Goal: Information Seeking & Learning: Learn about a topic

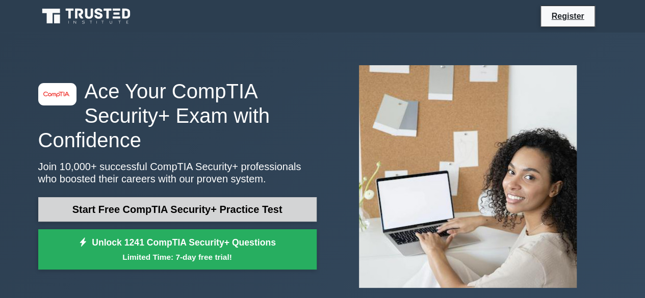
click at [238, 210] on link "Start Free CompTIA Security+ Practice Test" at bounding box center [177, 209] width 279 height 24
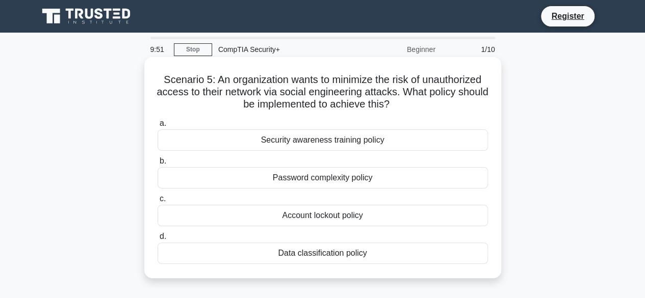
click at [363, 142] on div "Security awareness training policy" at bounding box center [323, 140] width 331 height 21
click at [158, 127] on input "a. Security awareness training policy" at bounding box center [158, 123] width 0 height 7
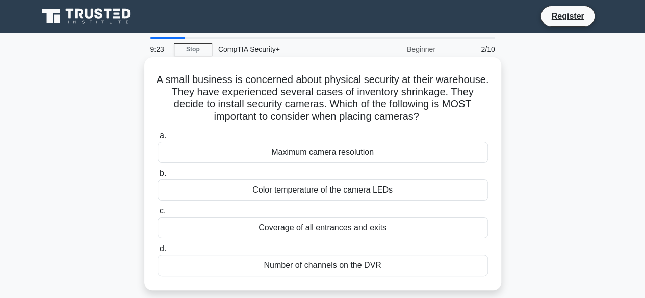
click at [423, 223] on div "Coverage of all entrances and exits" at bounding box center [323, 227] width 331 height 21
click at [158, 215] on input "c. Coverage of all entrances and exits" at bounding box center [158, 211] width 0 height 7
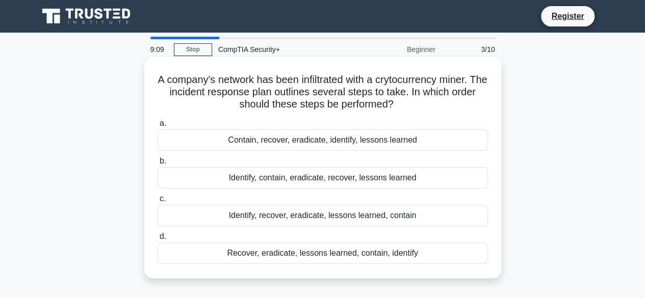
click at [338, 183] on div "Identify, contain, eradicate, recover, lessons learned" at bounding box center [323, 177] width 331 height 21
click at [158, 165] on input "b. Identify, contain, eradicate, recover, lessons learned" at bounding box center [158, 161] width 0 height 7
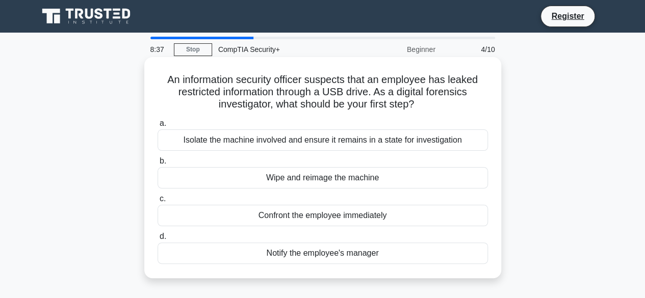
click at [387, 140] on div "Isolate the machine involved and ensure it remains in a state for investigation" at bounding box center [323, 140] width 331 height 21
click at [158, 127] on input "a. Isolate the machine involved and ensure it remains in a state for investigat…" at bounding box center [158, 123] width 0 height 7
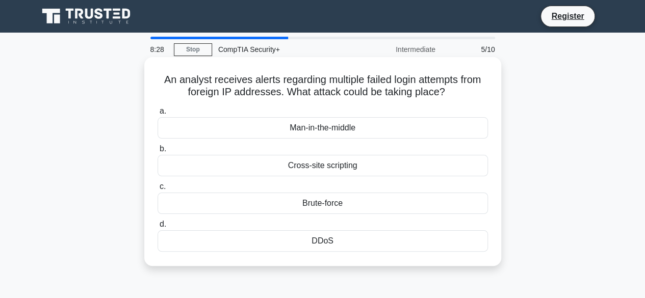
click at [374, 201] on div "Brute-force" at bounding box center [323, 203] width 331 height 21
click at [158, 190] on input "c. Brute-force" at bounding box center [158, 187] width 0 height 7
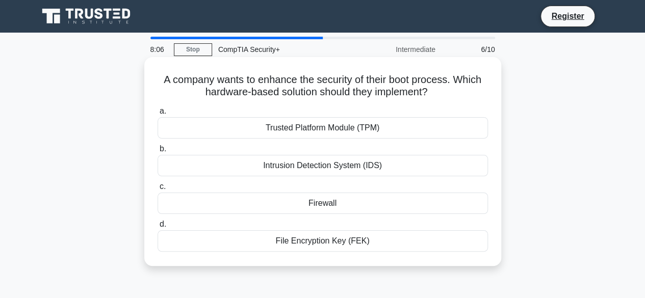
click at [292, 123] on div "Trusted Platform Module (TPM)" at bounding box center [323, 127] width 331 height 21
click at [158, 115] on input "a. Trusted Platform Module (TPM)" at bounding box center [158, 111] width 0 height 7
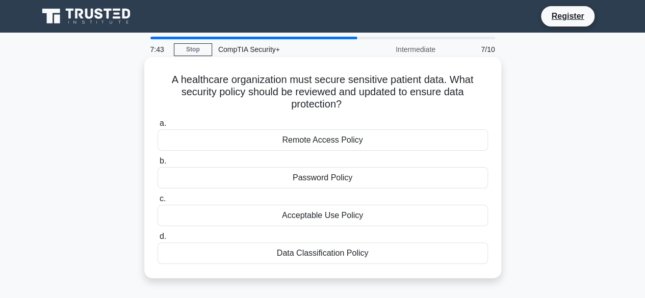
click at [351, 253] on div "Data Classification Policy" at bounding box center [323, 253] width 331 height 21
click at [158, 240] on input "d. Data Classification Policy" at bounding box center [158, 237] width 0 height 7
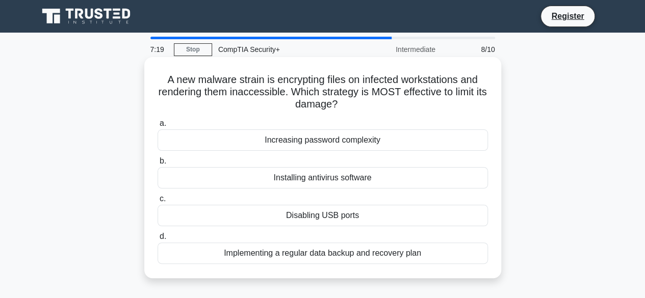
click at [419, 257] on div "Implementing a regular data backup and recovery plan" at bounding box center [323, 253] width 331 height 21
click at [158, 240] on input "d. Implementing a regular data backup and recovery plan" at bounding box center [158, 237] width 0 height 7
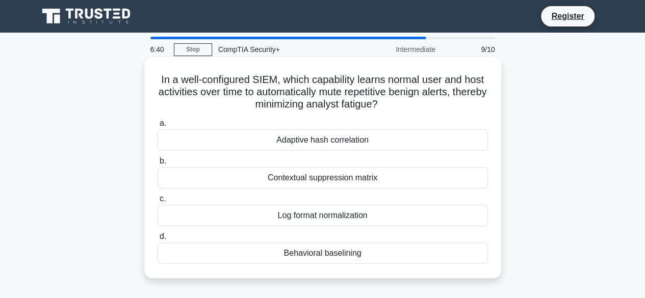
click at [398, 254] on div "Behavioral baselining" at bounding box center [323, 253] width 331 height 21
click at [158, 240] on input "d. Behavioral baselining" at bounding box center [158, 237] width 0 height 7
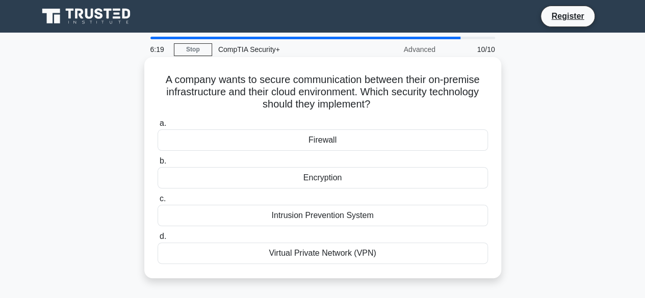
click at [369, 249] on div "Virtual Private Network (VPN)" at bounding box center [323, 253] width 331 height 21
click at [158, 240] on input "d. Virtual Private Network (VPN)" at bounding box center [158, 237] width 0 height 7
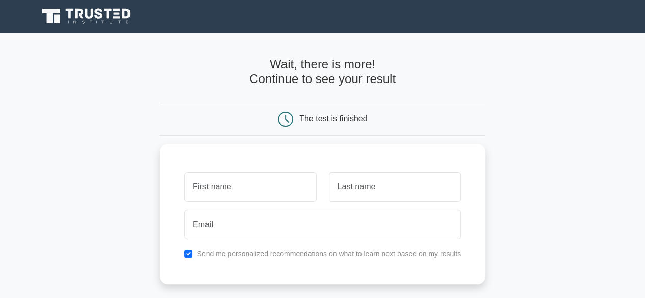
scroll to position [68, 0]
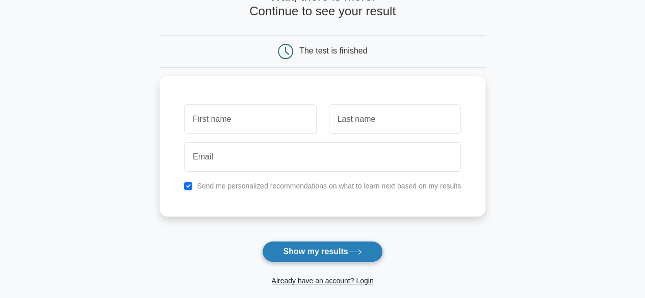
click at [339, 243] on button "Show my results" at bounding box center [322, 251] width 120 height 21
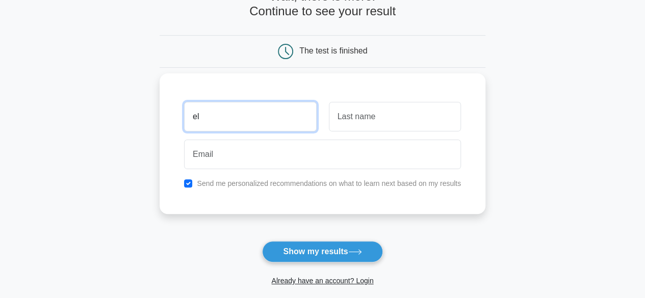
type input "el"
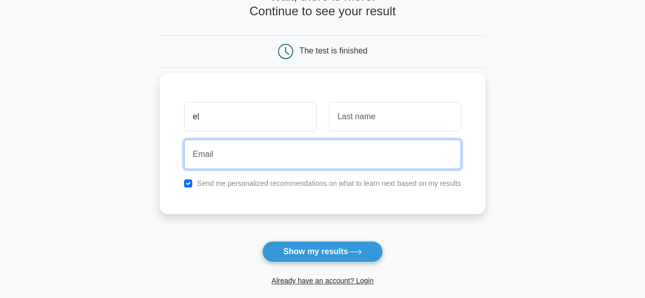
click at [316, 148] on input "email" at bounding box center [322, 155] width 277 height 30
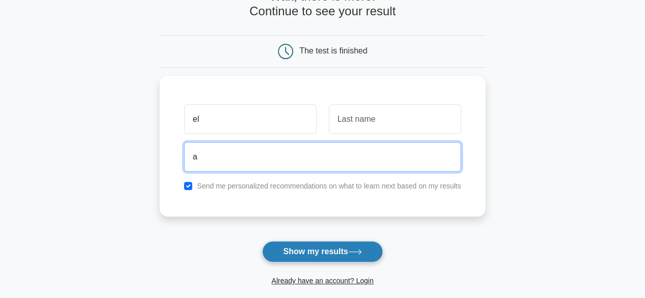
type input "a"
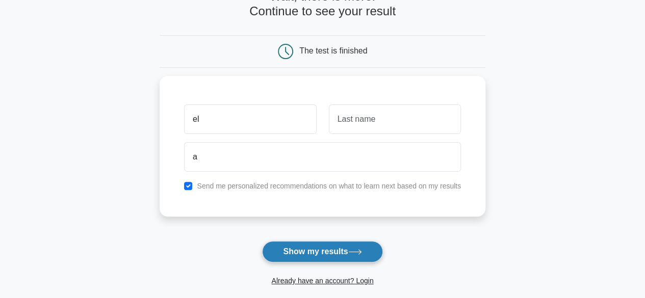
click at [339, 253] on button "Show my results" at bounding box center [322, 251] width 120 height 21
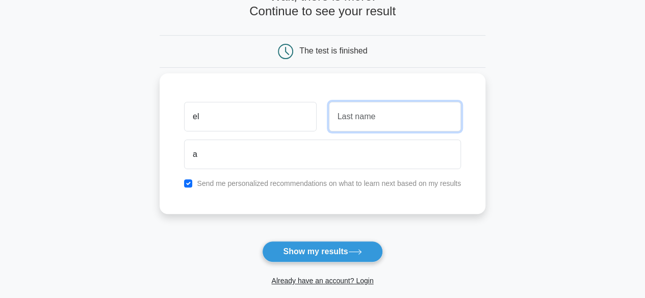
click at [361, 119] on input "text" at bounding box center [395, 117] width 132 height 30
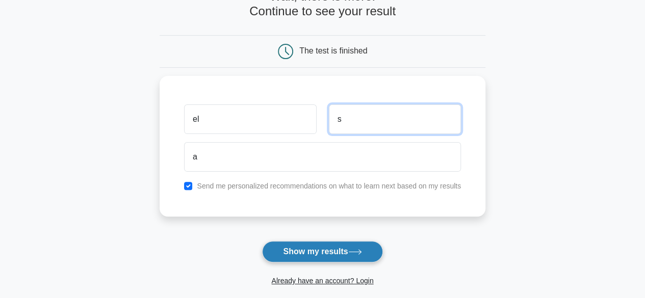
type input "s"
click at [354, 247] on button "Show my results" at bounding box center [322, 251] width 120 height 21
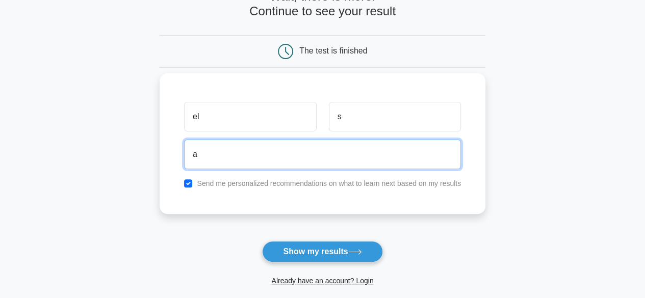
click at [301, 163] on input "a" at bounding box center [322, 155] width 277 height 30
type input "risolmaxyo@gmail.com"
click at [262, 241] on button "Show my results" at bounding box center [322, 251] width 120 height 21
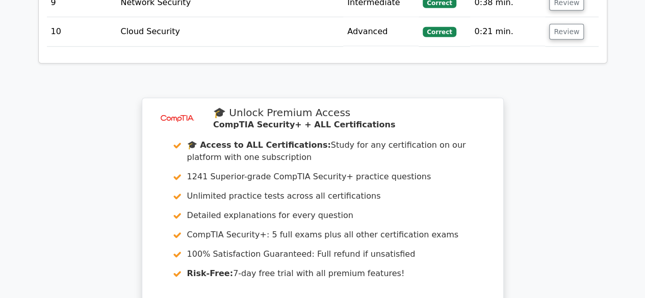
scroll to position [1564, 0]
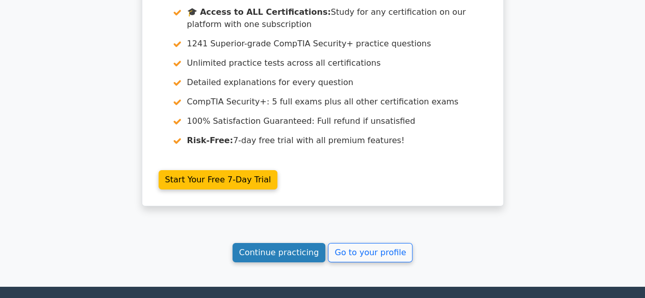
click at [299, 243] on link "Continue practicing" at bounding box center [279, 252] width 93 height 19
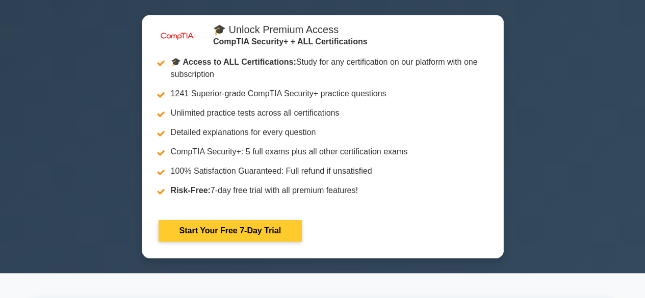
scroll to position [272, 0]
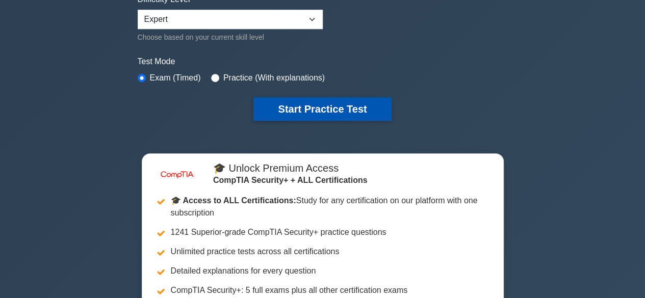
click at [317, 103] on button "Start Practice Test" at bounding box center [323, 108] width 138 height 23
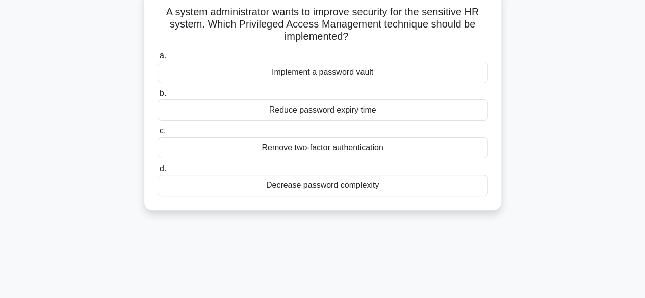
scroll to position [34, 0]
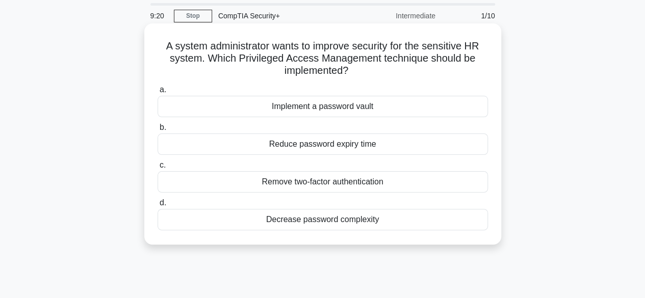
click at [330, 112] on div "Implement a password vault" at bounding box center [323, 106] width 331 height 21
click at [158, 93] on input "a. Implement a password vault" at bounding box center [158, 90] width 0 height 7
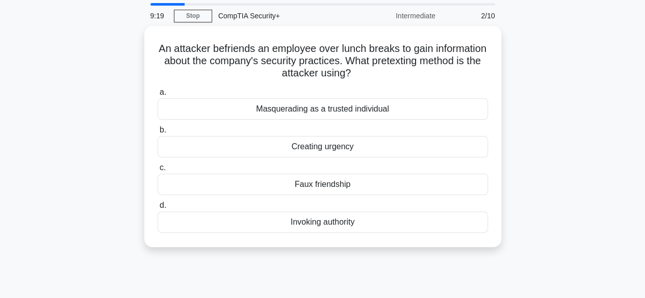
scroll to position [0, 0]
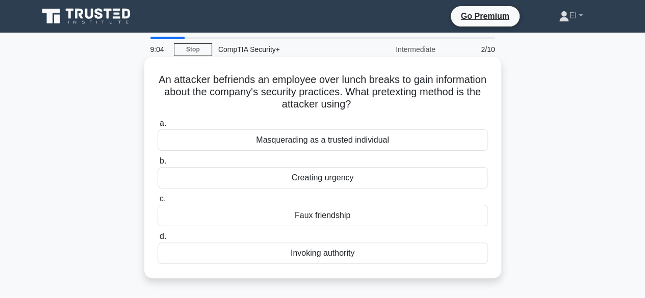
click at [319, 220] on div "Faux friendship" at bounding box center [323, 215] width 331 height 21
click at [158, 203] on input "c. Faux friendship" at bounding box center [158, 199] width 0 height 7
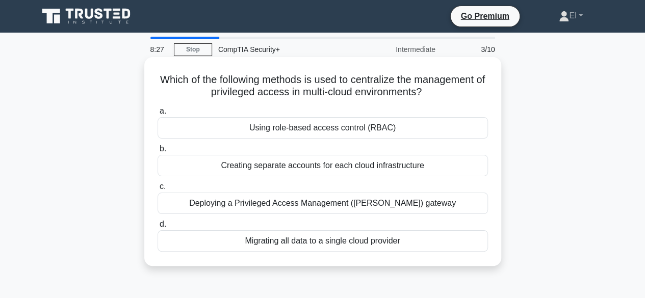
click at [411, 237] on div "Migrating all data to a single cloud provider" at bounding box center [323, 241] width 331 height 21
click at [158, 228] on input "d. Migrating all data to a single cloud provider" at bounding box center [158, 224] width 0 height 7
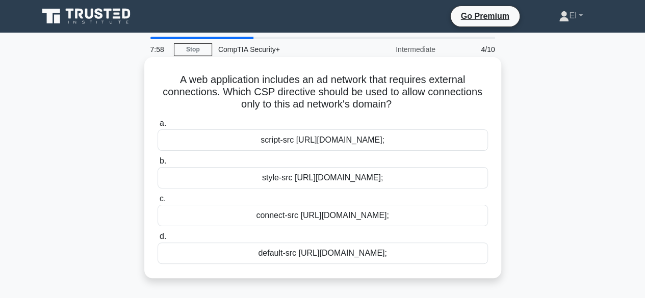
click at [351, 224] on div "connect-src [URL][DOMAIN_NAME];" at bounding box center [323, 215] width 331 height 21
click at [158, 203] on input "c. connect-src [URL][DOMAIN_NAME];" at bounding box center [158, 199] width 0 height 7
